Goal: Entertainment & Leisure: Consume media (video, audio)

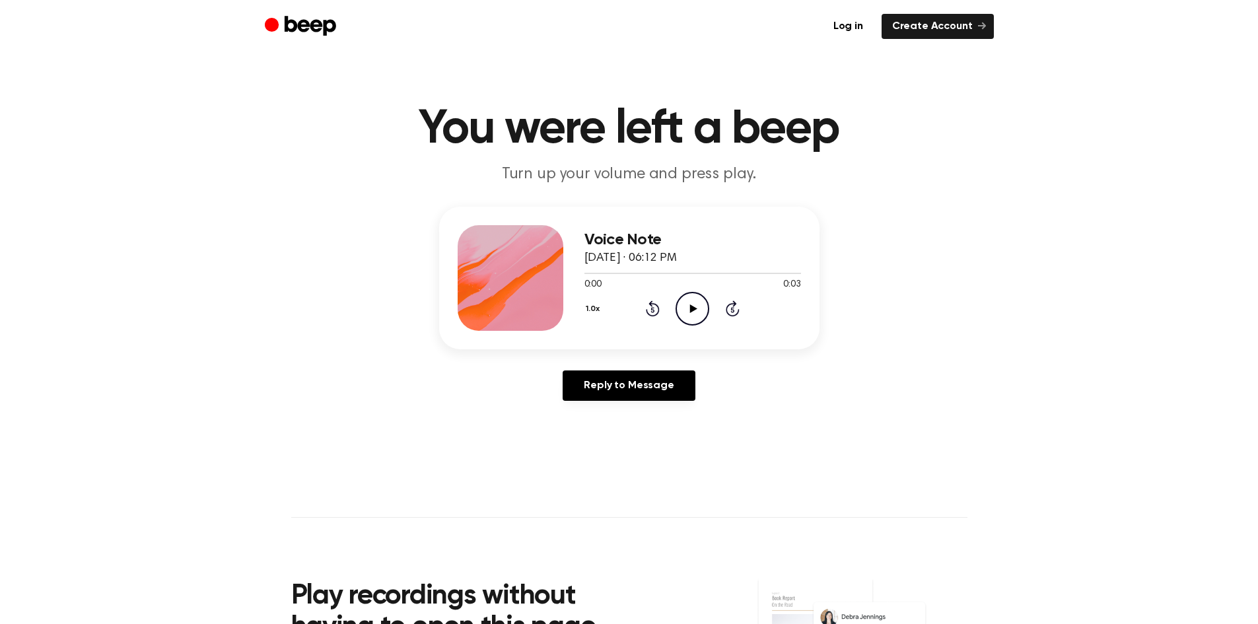
click at [686, 305] on icon "Play Audio" at bounding box center [693, 309] width 34 height 34
click at [683, 302] on icon "Play Audio" at bounding box center [693, 309] width 34 height 34
click at [680, 307] on icon "Play Audio" at bounding box center [693, 309] width 34 height 34
click at [686, 308] on icon "Play Audio" at bounding box center [693, 309] width 34 height 34
